Goal: Browse casually: Explore the website without a specific task or goal

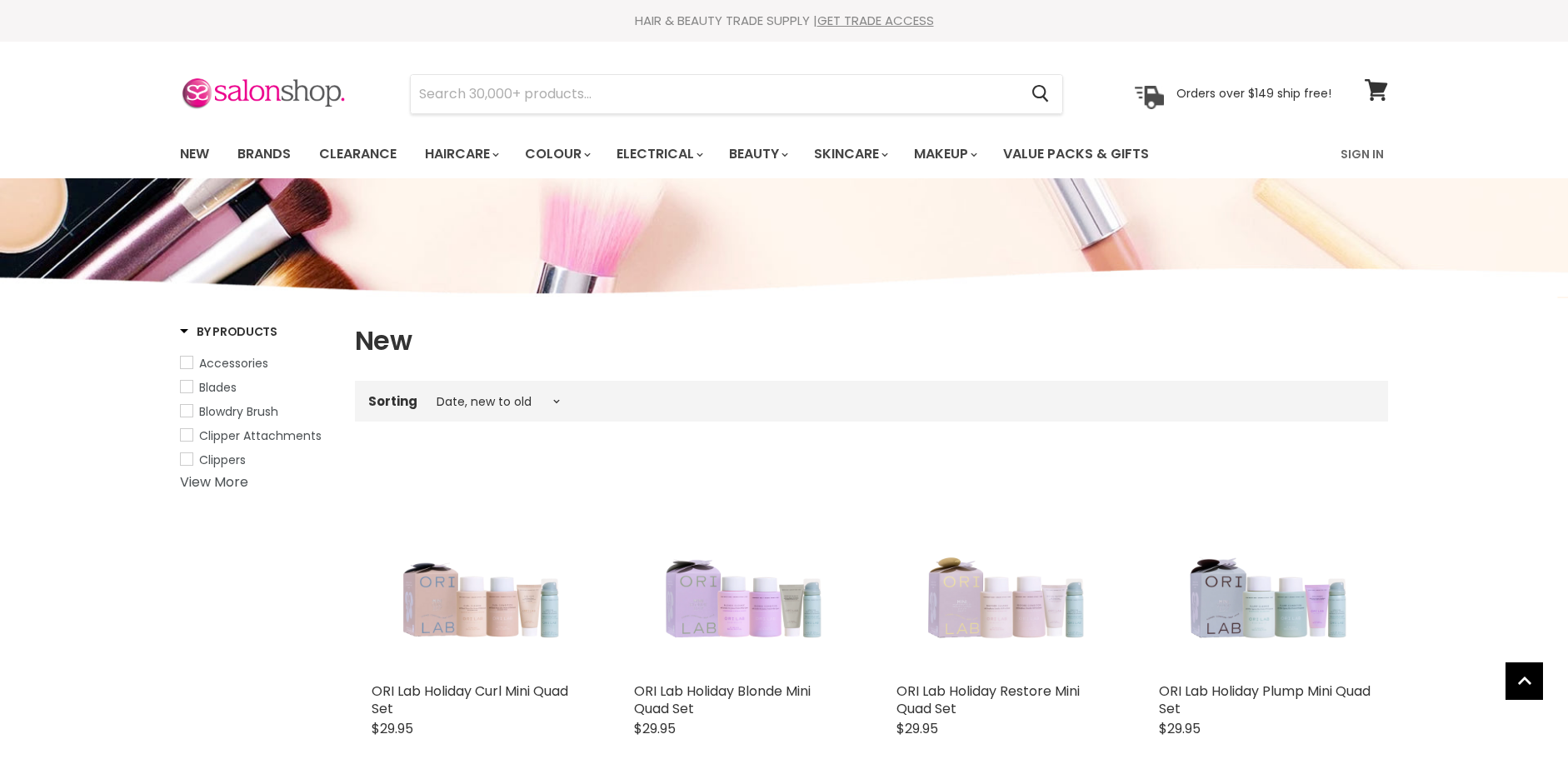
select select "created-descending"
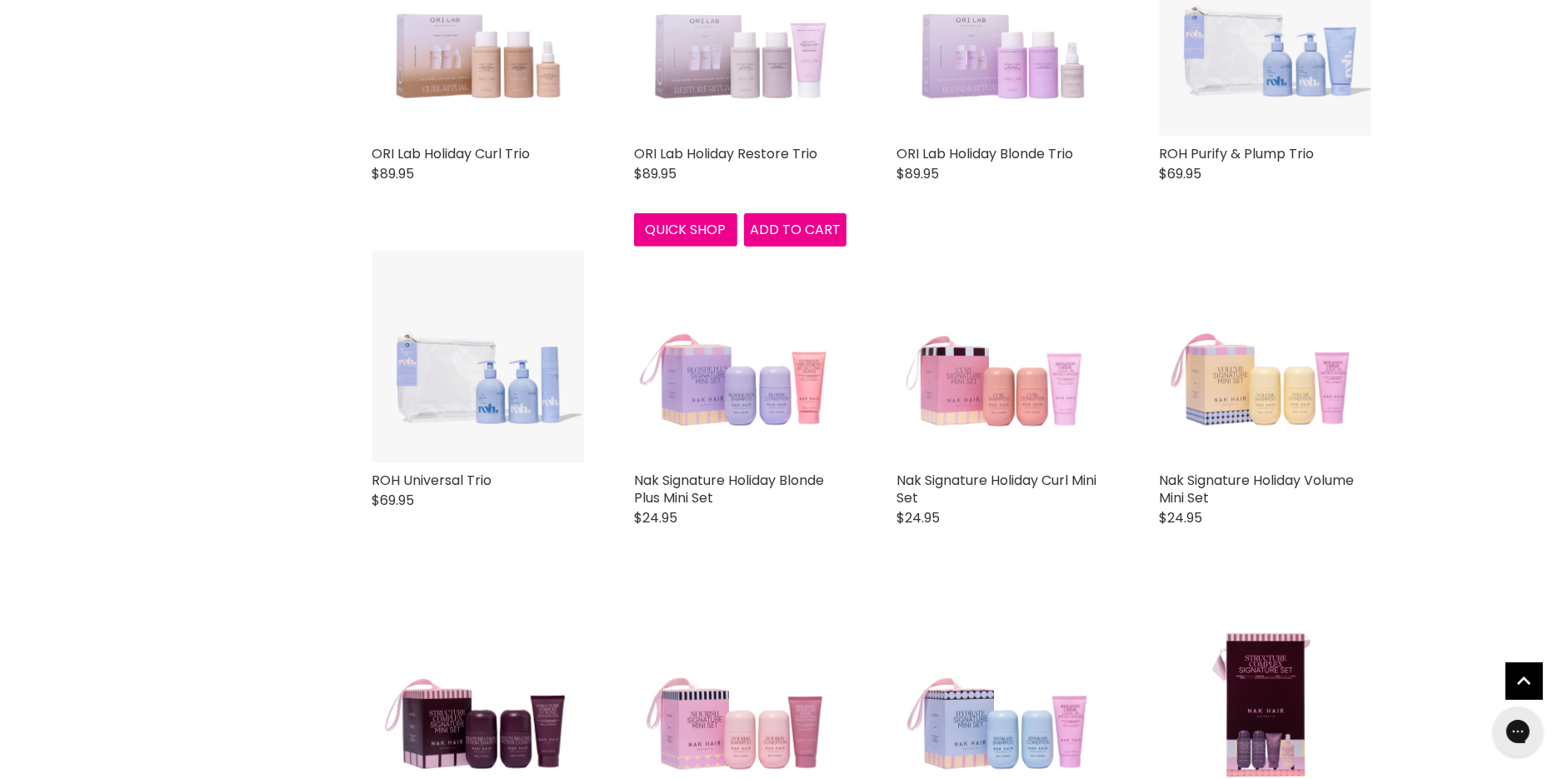
scroll to position [1245, 0]
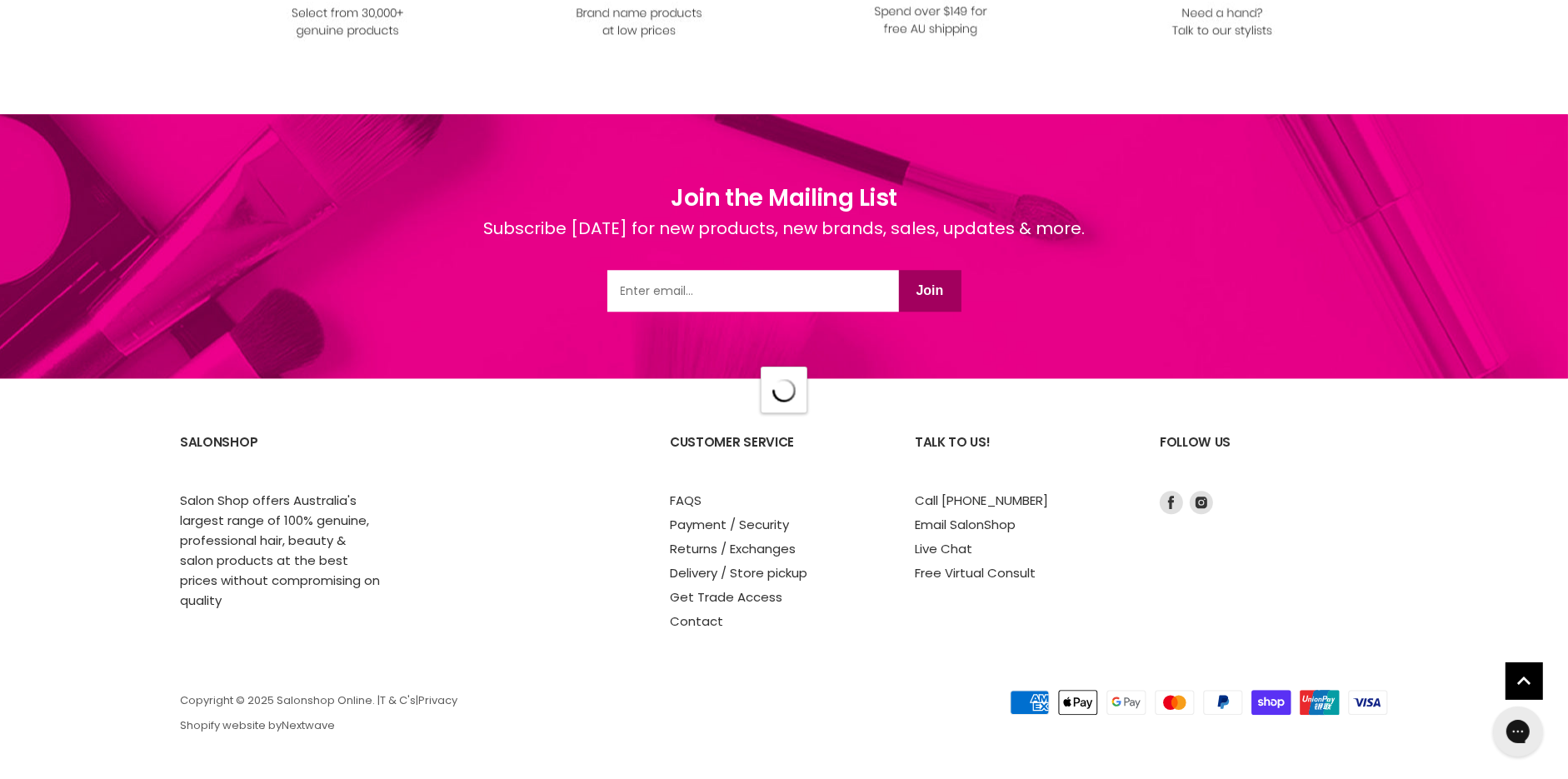
select select "created-descending"
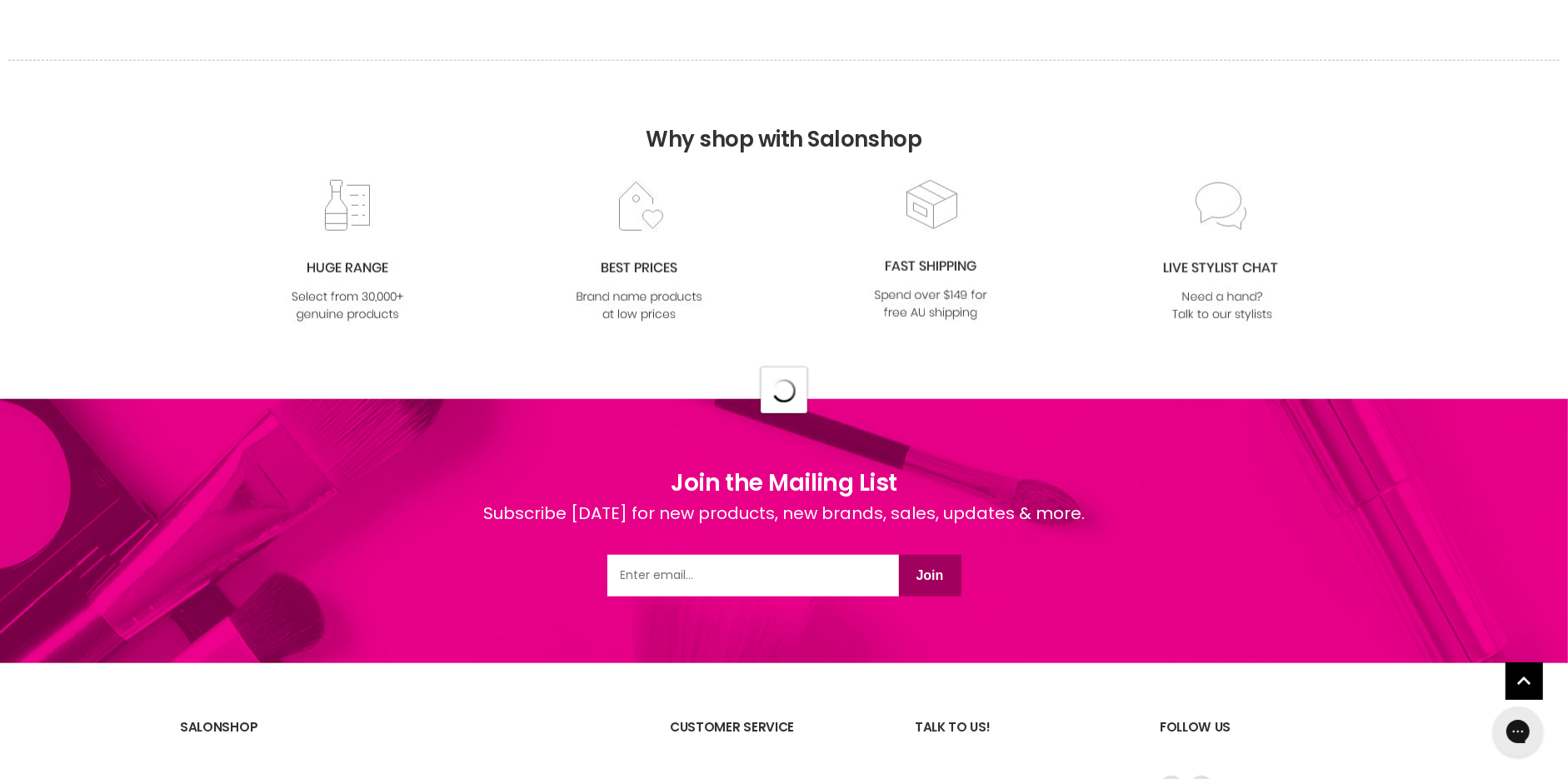
select select "created-descending"
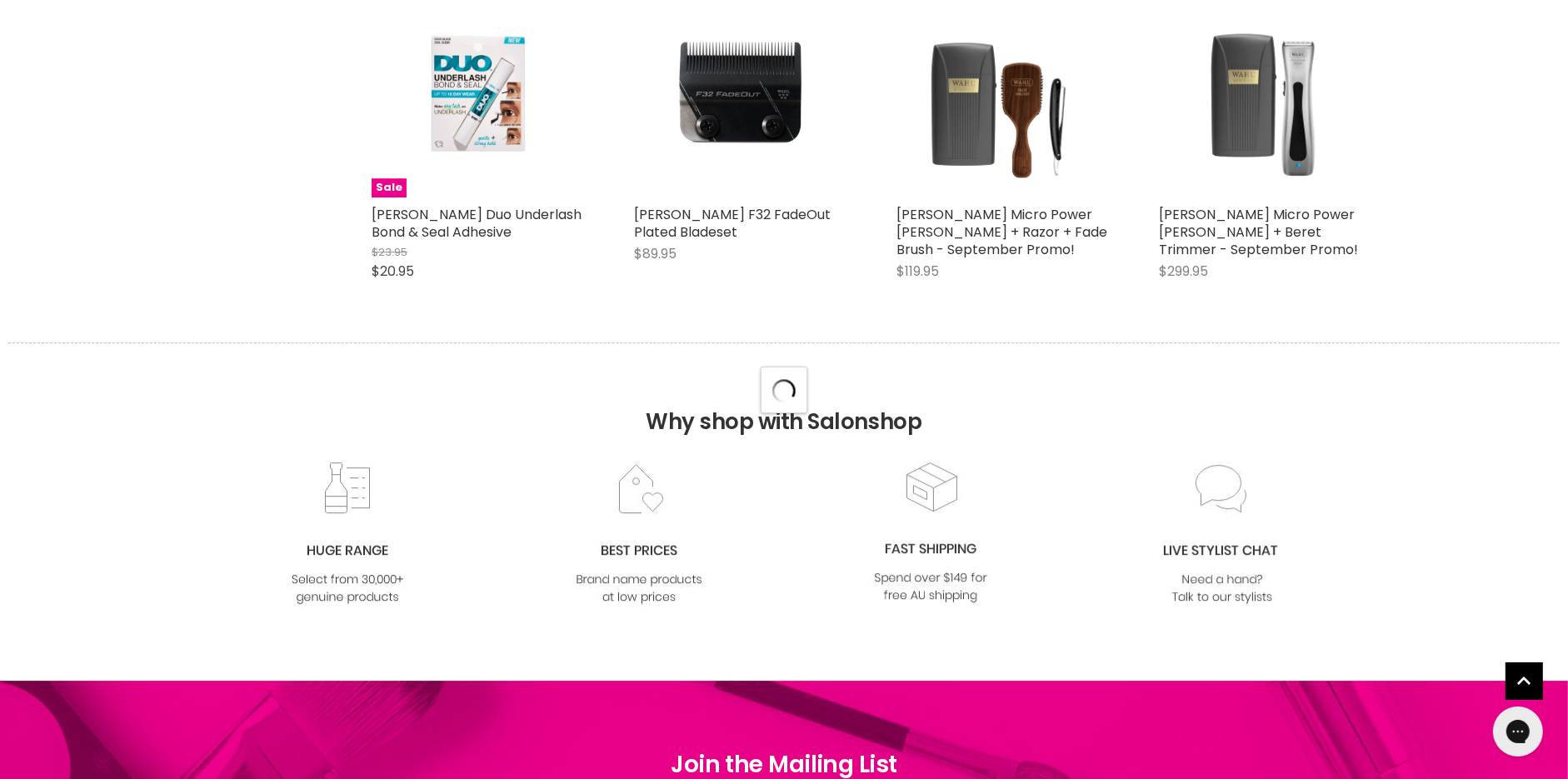
scroll to position [12392, 0]
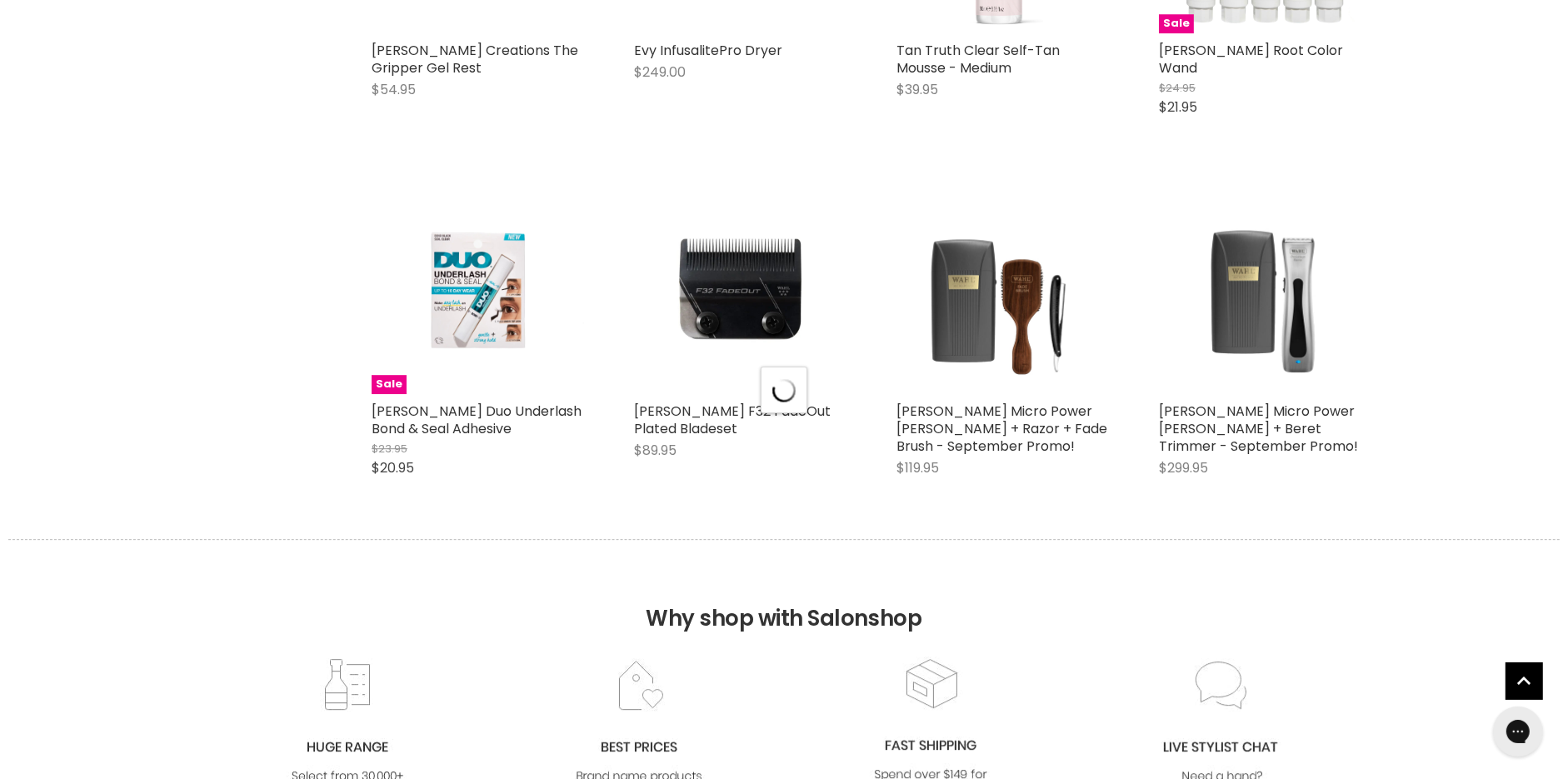
select select "created-descending"
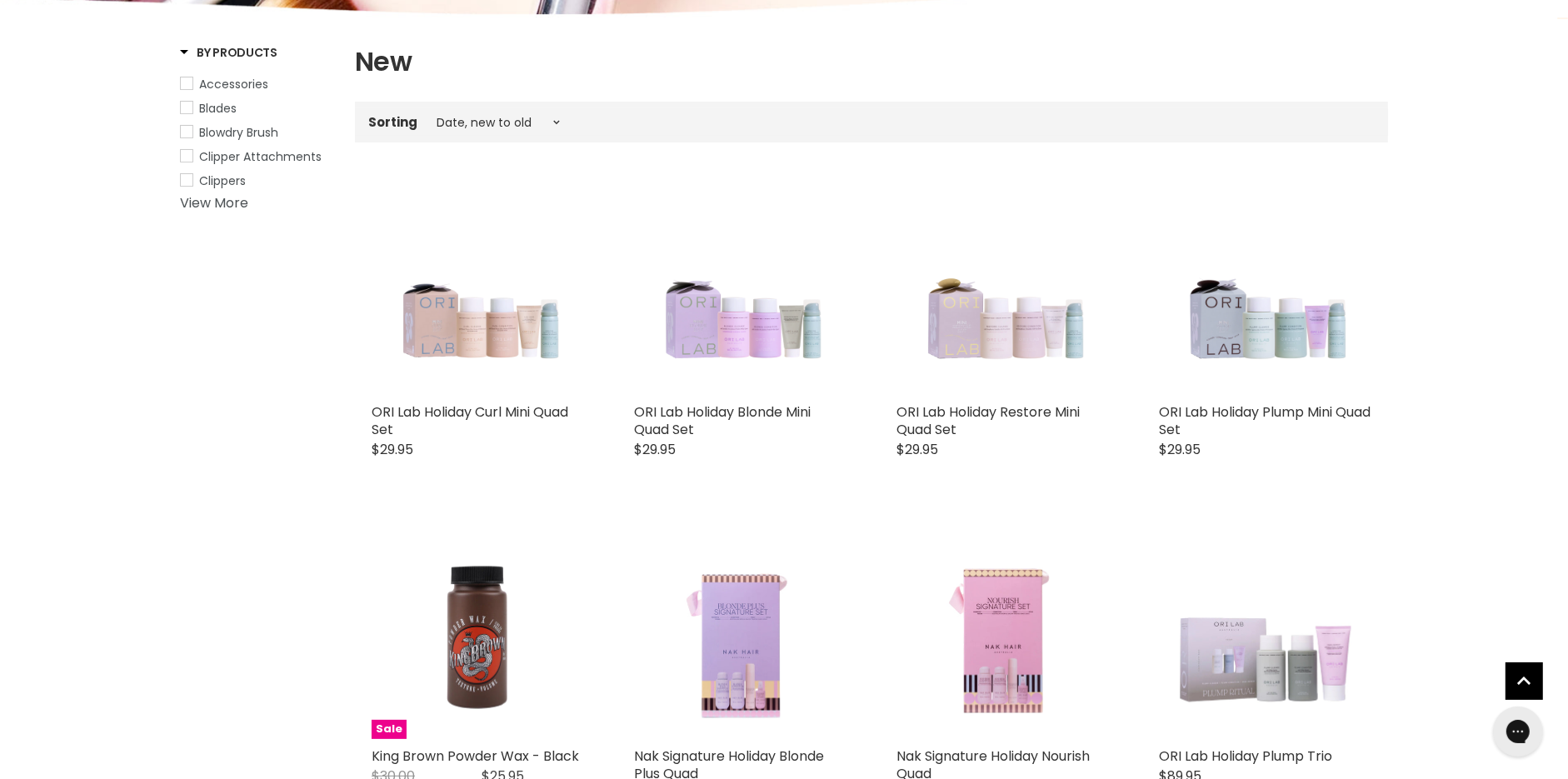
scroll to position [232, 0]
